Goal: Task Accomplishment & Management: Manage account settings

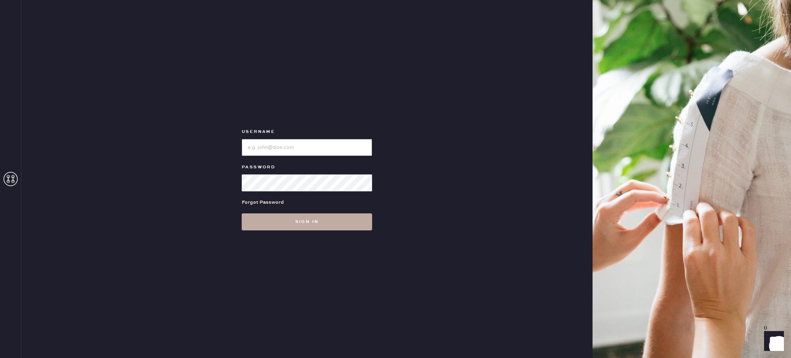
type input "Reformationstudiocity"
click at [283, 225] on button "Sign in" at bounding box center [307, 221] width 130 height 17
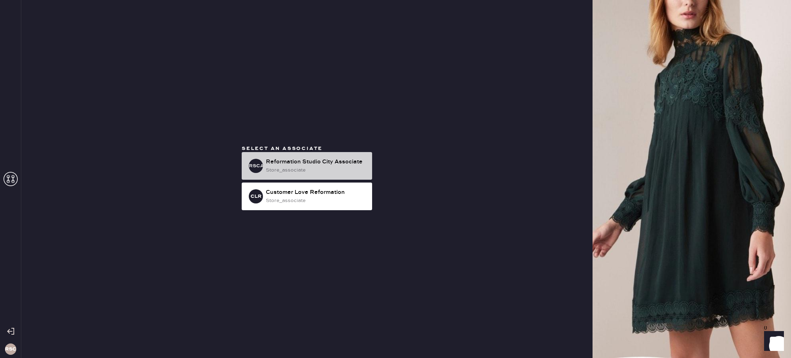
click at [287, 170] on div "store_associate" at bounding box center [316, 170] width 101 height 8
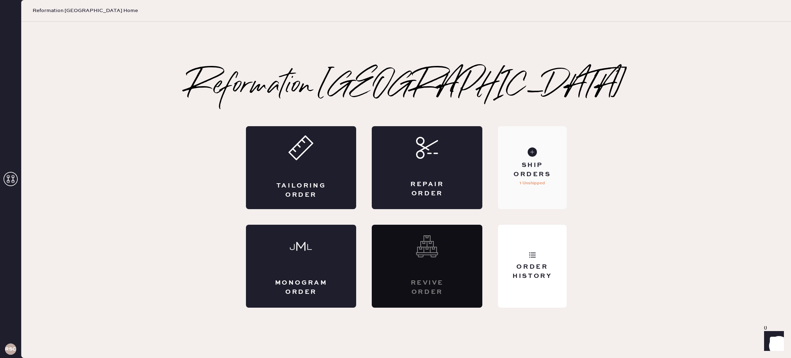
click at [547, 171] on div "Ship Orders" at bounding box center [531, 170] width 57 height 18
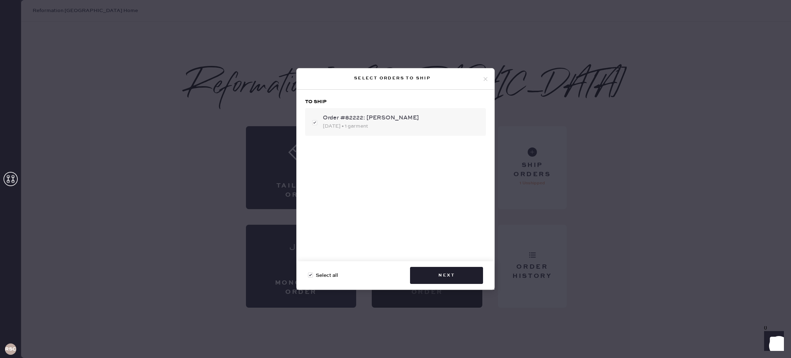
click at [402, 115] on div "Order #82222: [PERSON_NAME]" at bounding box center [401, 118] width 157 height 9
checkbox input "false"
click at [404, 120] on div "Order #82222: [PERSON_NAME]" at bounding box center [401, 118] width 157 height 9
checkbox input "true"
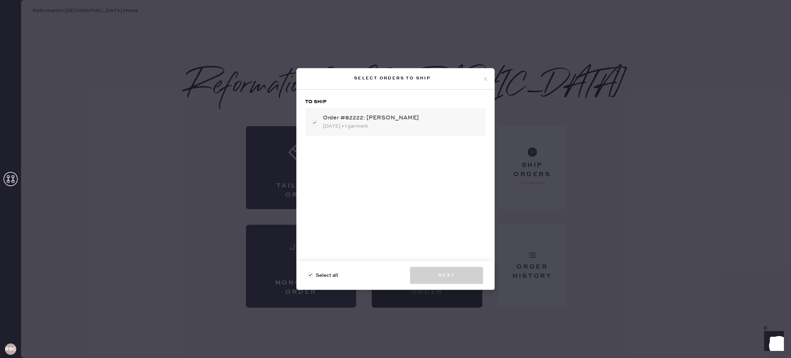
checkbox input "true"
click at [448, 271] on button "Next" at bounding box center [446, 275] width 73 height 17
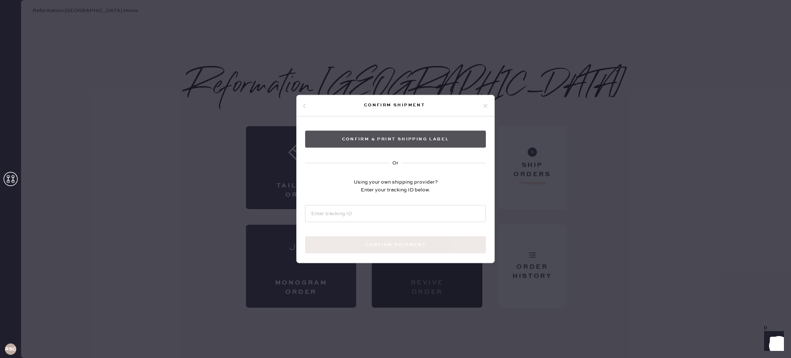
click at [407, 137] on button "Confirm & Print shipping label" at bounding box center [395, 139] width 181 height 17
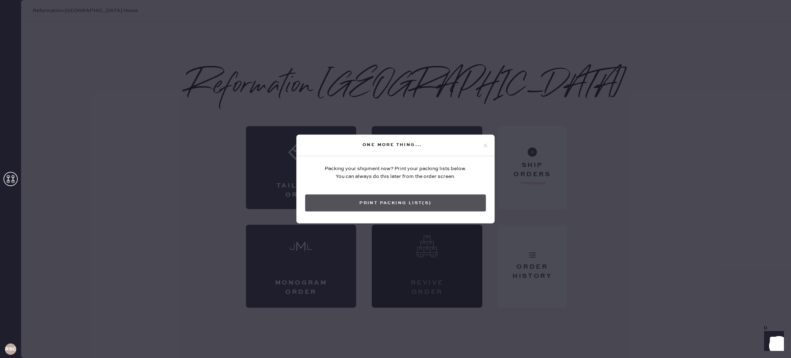
click at [395, 205] on button "Print Packing List(s)" at bounding box center [395, 202] width 181 height 17
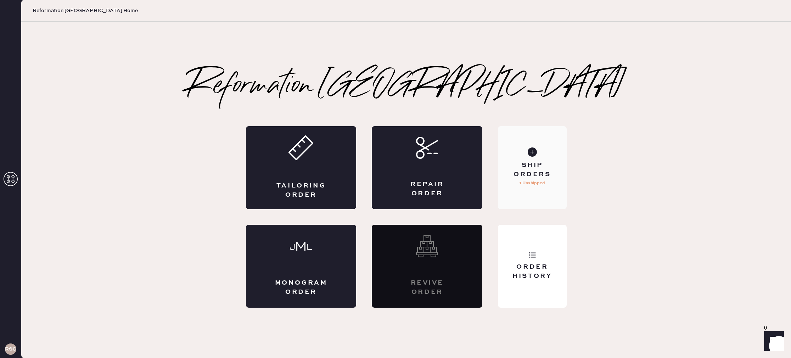
click at [542, 190] on div "Ship Orders 1 Unshipped" at bounding box center [532, 167] width 68 height 83
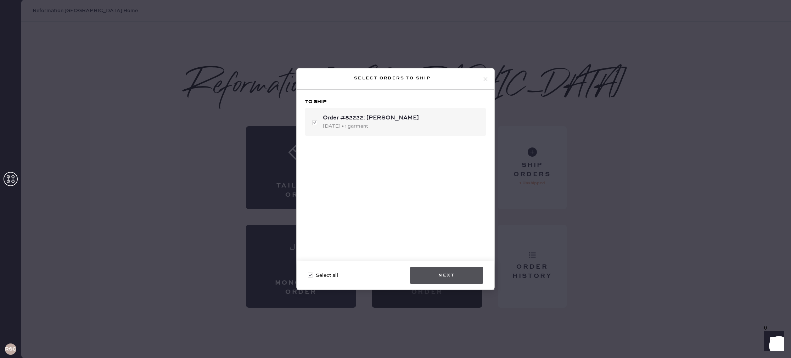
click at [437, 277] on button "Next" at bounding box center [446, 275] width 73 height 17
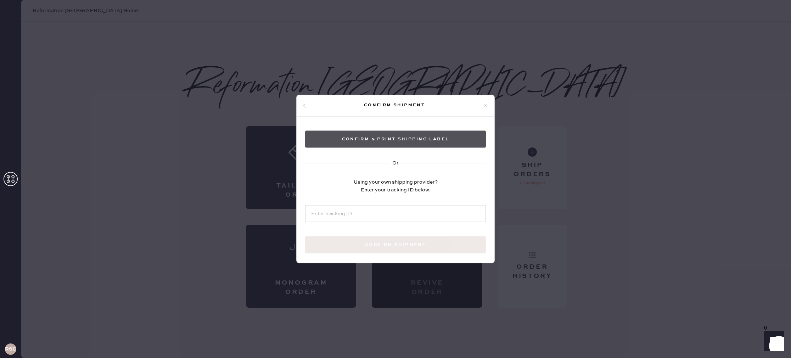
click at [400, 136] on button "Confirm & Print shipping label" at bounding box center [395, 139] width 181 height 17
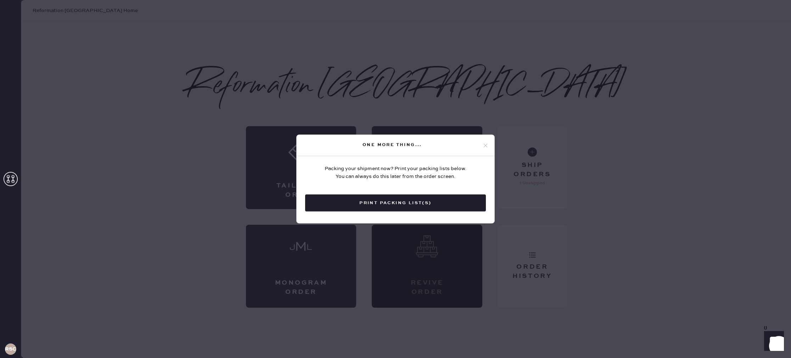
click at [420, 113] on div "One more thing... Packing your shipment now? Print your packing lists below. Yo…" at bounding box center [395, 179] width 791 height 358
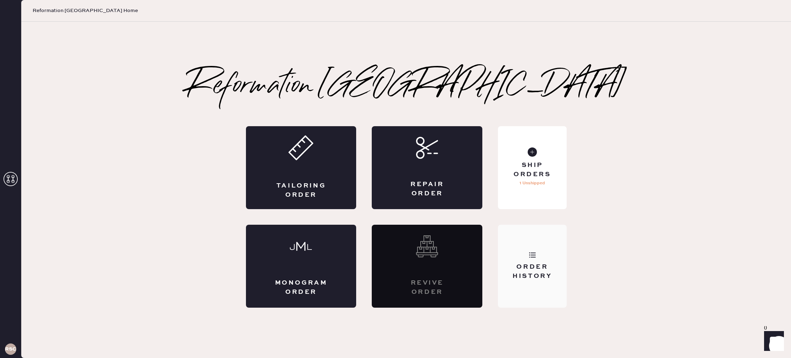
click at [515, 238] on div "Order History" at bounding box center [532, 266] width 68 height 83
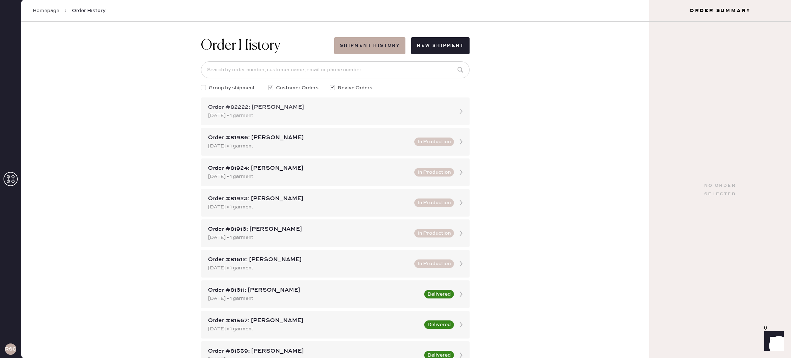
scroll to position [0, 0]
click at [323, 115] on div "[DATE] • 1 garment" at bounding box center [329, 115] width 242 height 8
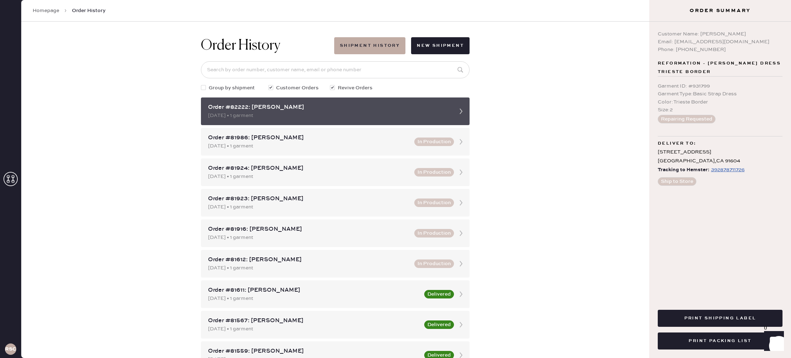
click at [460, 112] on icon at bounding box center [461, 111] width 14 height 14
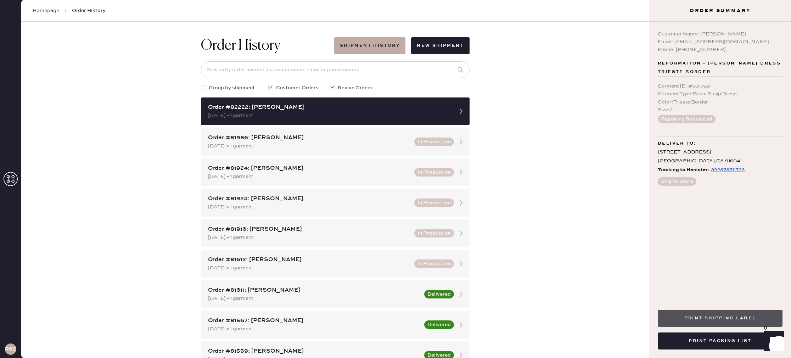
click at [702, 319] on button "Print Shipping Label" at bounding box center [719, 318] width 125 height 17
